Goal: Task Accomplishment & Management: Use online tool/utility

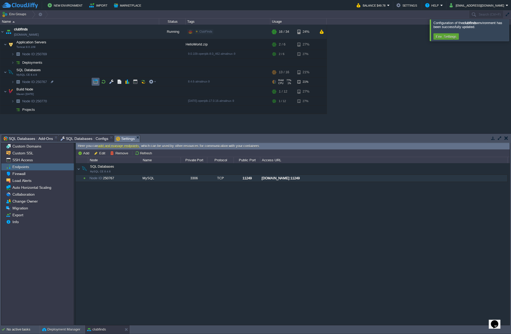
click at [95, 81] on button "button" at bounding box center [95, 81] width 5 height 5
click at [102, 72] on button "button" at bounding box center [103, 72] width 5 height 5
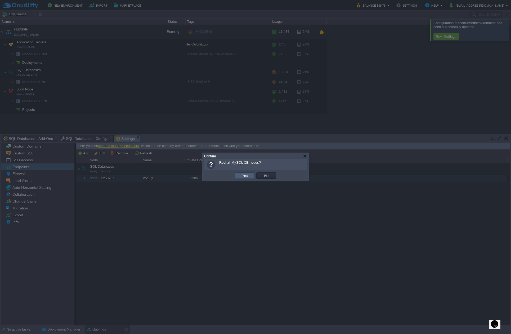
click at [240, 178] on td "Yes" at bounding box center [245, 175] width 20 height 6
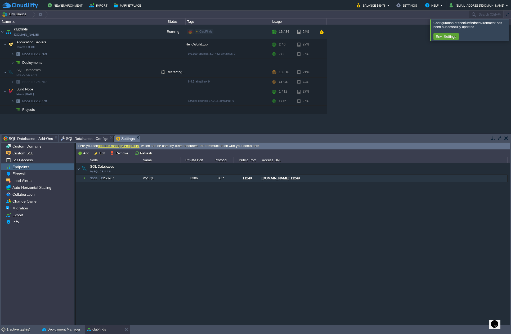
click at [510, 33] on div at bounding box center [517, 29] width 0 height 21
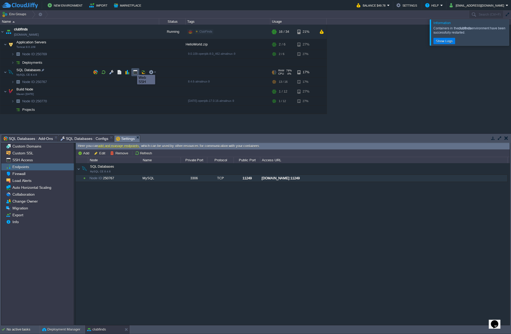
click at [133, 71] on button "button" at bounding box center [135, 72] width 5 height 5
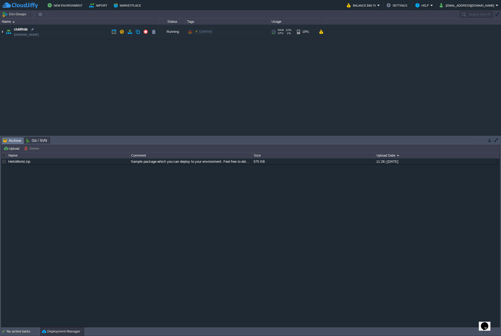
click at [3, 28] on img at bounding box center [2, 32] width 4 height 14
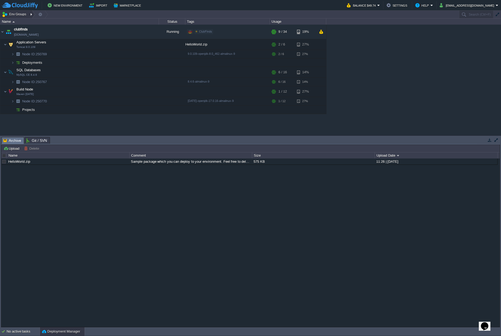
click at [23, 13] on button "Env Groups" at bounding box center [15, 14] width 26 height 7
click at [21, 22] on span "ClubFinds" at bounding box center [15, 22] width 15 height 4
click at [93, 82] on button "button" at bounding box center [95, 81] width 5 height 5
click at [134, 73] on button "button" at bounding box center [135, 72] width 5 height 5
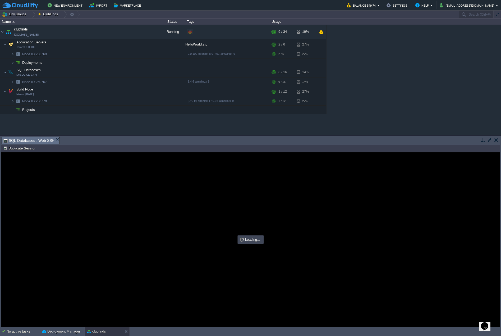
type input "#000000"
